Goal: Browse casually

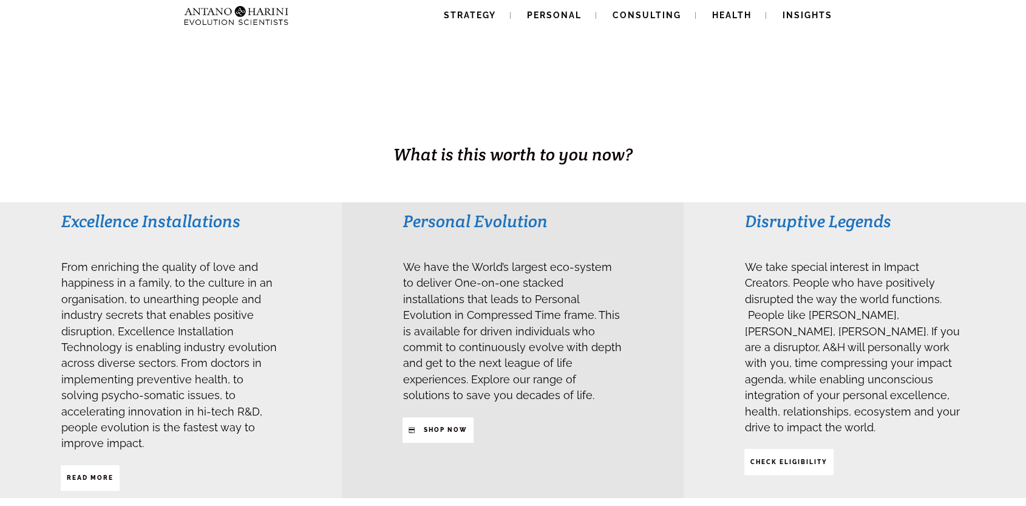
scroll to position [151, 0]
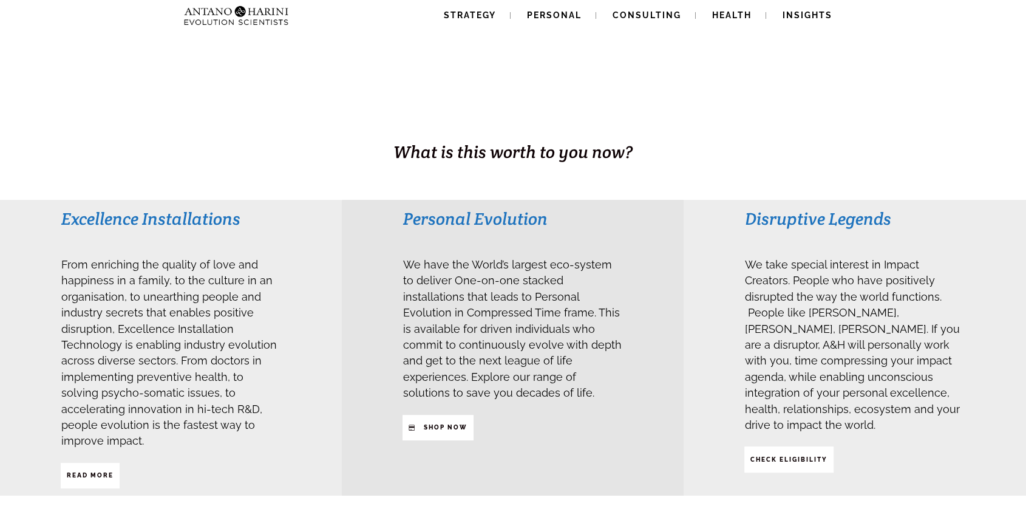
click at [709, 379] on div "Disruptive Legends We take special interest in Impact Creators. People who have…" at bounding box center [854, 348] width 342 height 296
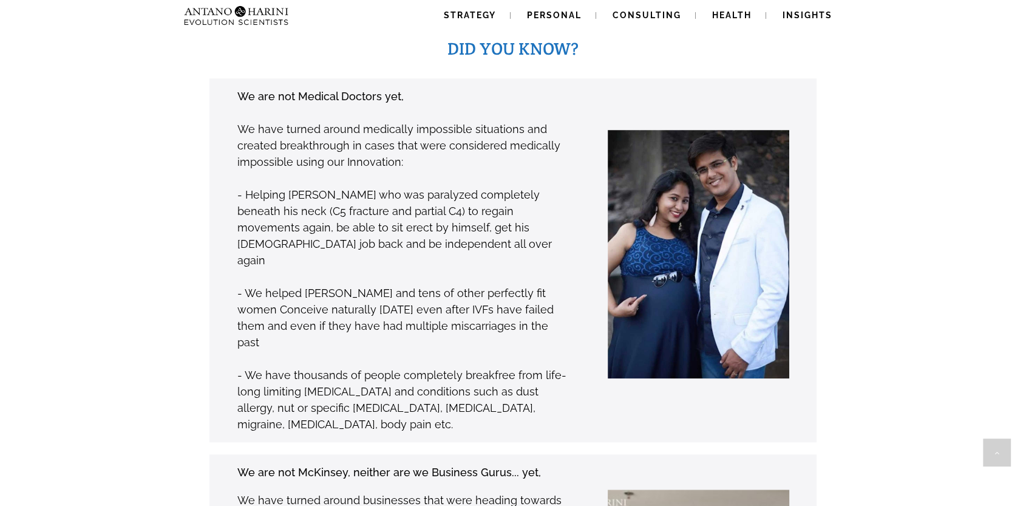
scroll to position [929, 0]
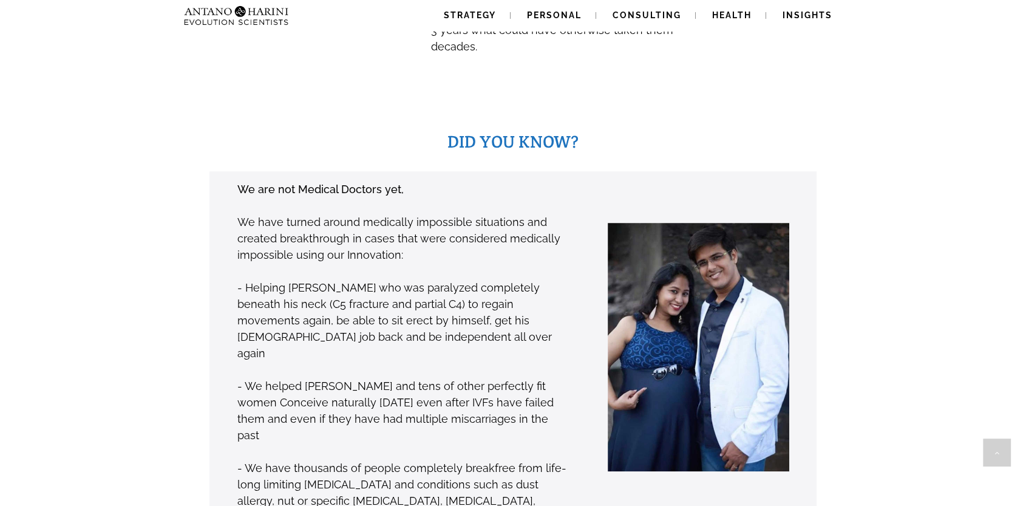
scroll to position [857, 0]
